Goal: Transaction & Acquisition: Purchase product/service

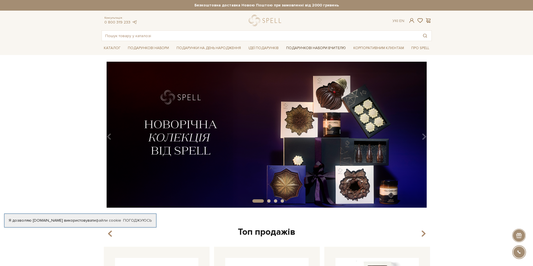
click at [308, 48] on link "Подарункові набори Вчителю" at bounding box center [316, 48] width 64 height 10
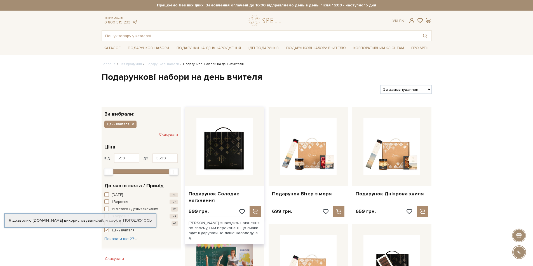
click at [218, 161] on img at bounding box center [224, 147] width 57 height 57
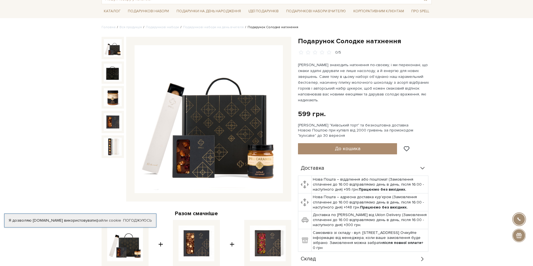
scroll to position [28, 0]
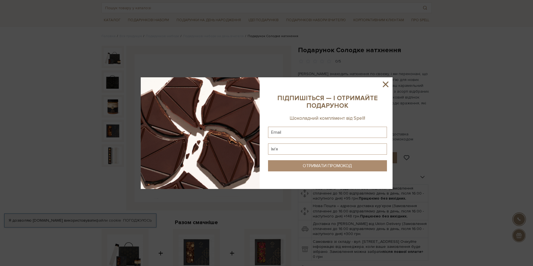
click at [385, 81] on icon at bounding box center [386, 85] width 10 height 10
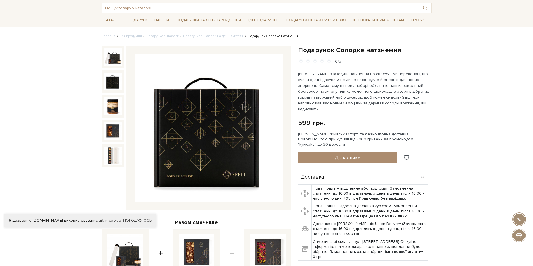
click at [111, 83] on img at bounding box center [113, 82] width 18 height 18
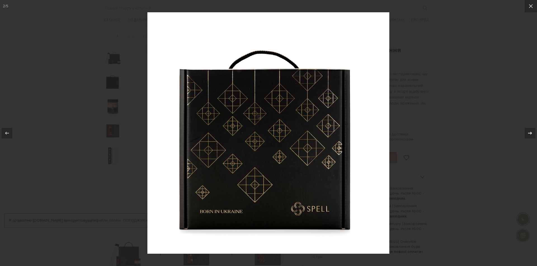
click at [526, 135] on div at bounding box center [530, 133] width 11 height 11
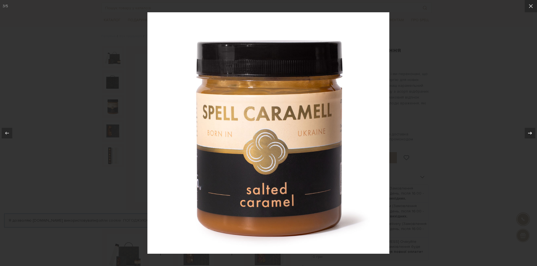
click at [526, 135] on div at bounding box center [530, 133] width 11 height 11
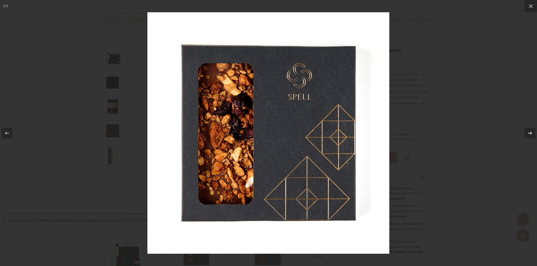
click at [526, 135] on div at bounding box center [530, 133] width 11 height 11
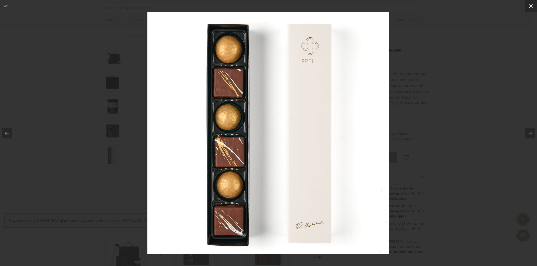
click at [529, 6] on icon at bounding box center [530, 6] width 7 height 7
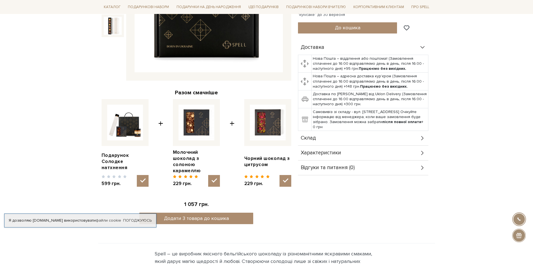
scroll to position [168, 0]
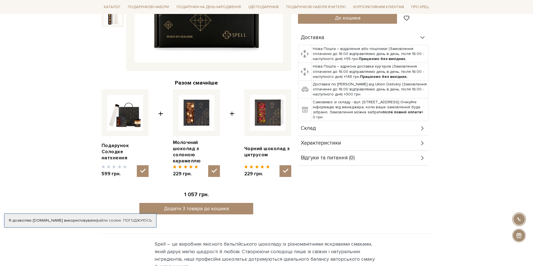
click at [398, 122] on div "Склад" at bounding box center [363, 128] width 130 height 15
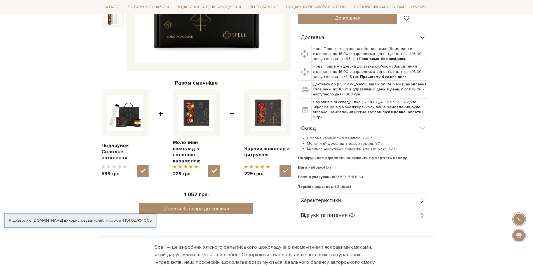
click at [67, 78] on body "Подарункові набори SALE Корпоративним клієнтам Доставка і оплата Консультація: …" at bounding box center [266, 239] width 533 height 814
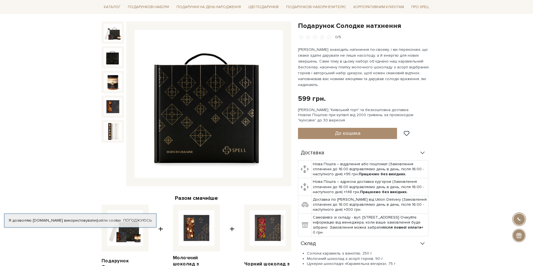
scroll to position [0, 0]
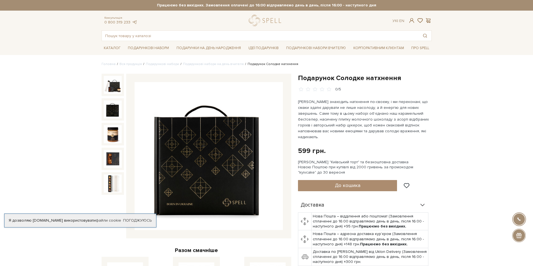
click at [113, 114] on img at bounding box center [113, 110] width 18 height 18
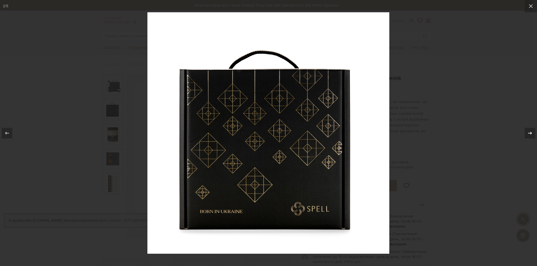
click at [524, 130] on button at bounding box center [527, 133] width 20 height 28
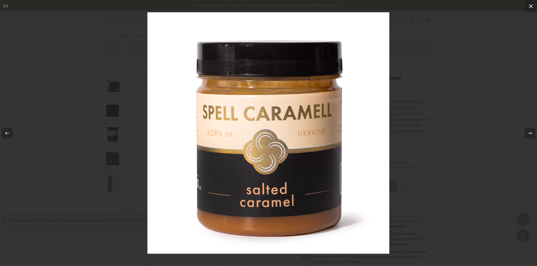
click at [527, 4] on icon at bounding box center [530, 6] width 7 height 7
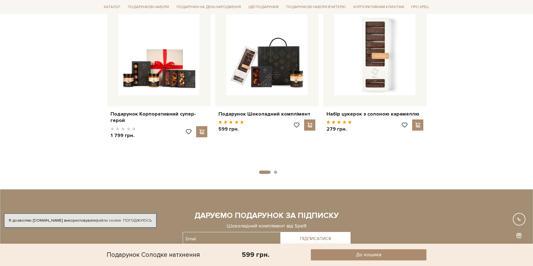
scroll to position [475, 0]
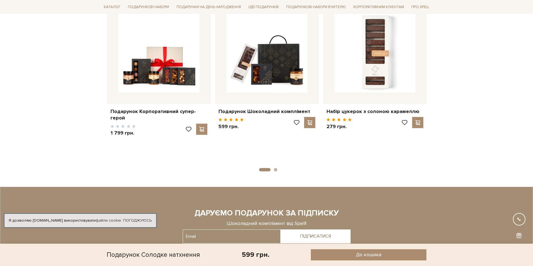
click at [275, 168] on button "2" at bounding box center [275, 169] width 3 height 3
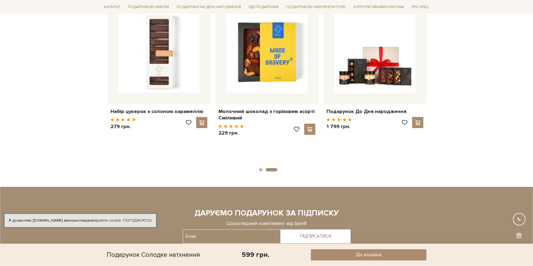
click at [275, 168] on button "2" at bounding box center [271, 169] width 11 height 3
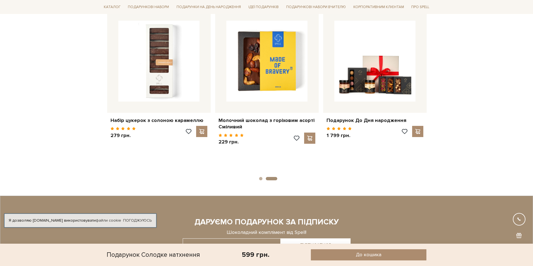
scroll to position [453, 0]
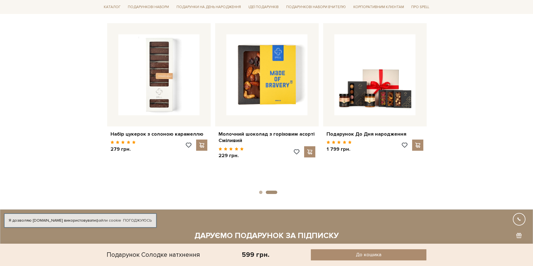
click at [259, 191] on li "1" at bounding box center [259, 192] width 7 height 3
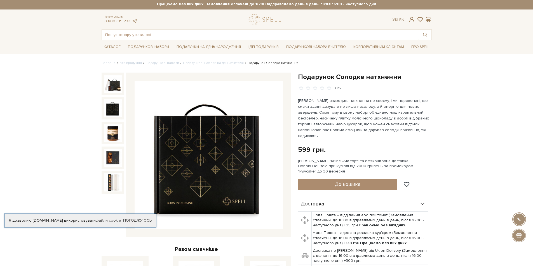
scroll to position [0, 0]
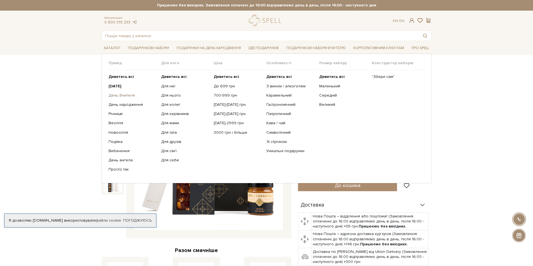
click at [128, 95] on link "День Вчителя" at bounding box center [132, 95] width 48 height 5
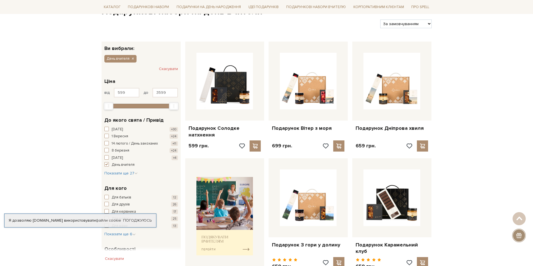
scroll to position [56, 0]
